Goal: Task Accomplishment & Management: Use online tool/utility

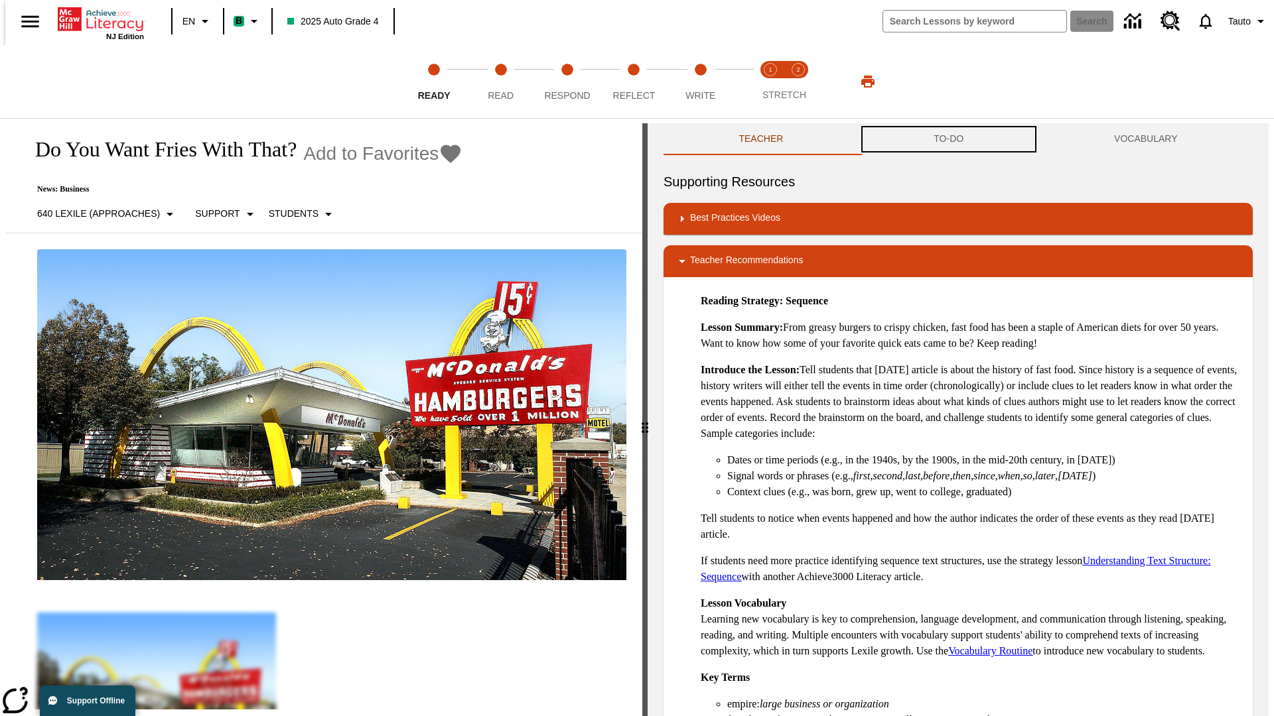
click at [949, 139] on button "TO-DO" at bounding box center [948, 139] width 180 height 32
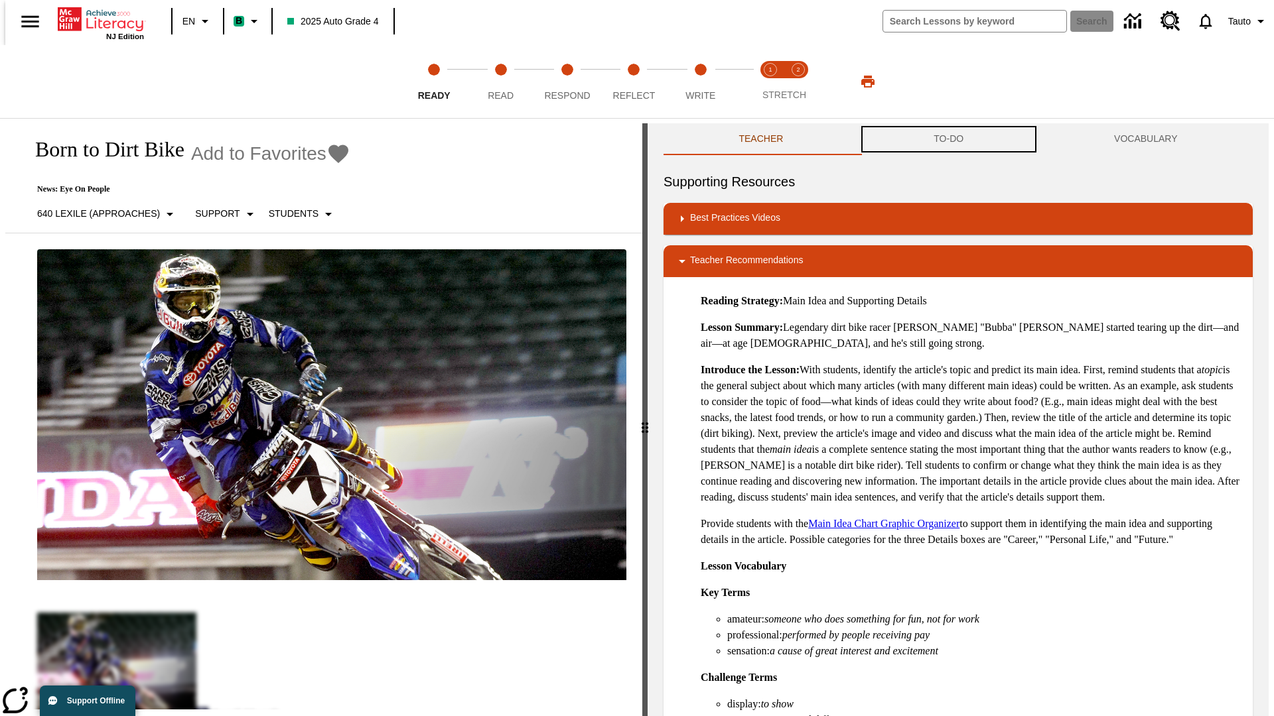
click at [949, 139] on button "TO-DO" at bounding box center [948, 139] width 180 height 32
